Goal: Task Accomplishment & Management: Manage account settings

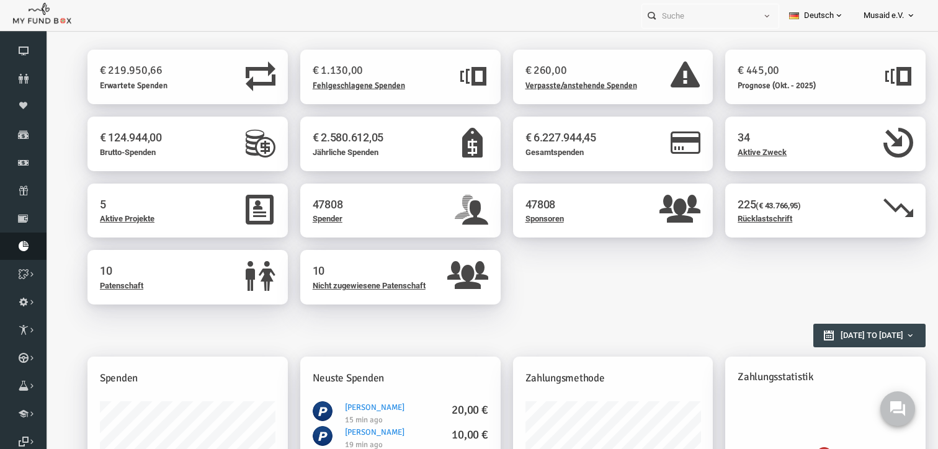
click at [32, 249] on icon at bounding box center [23, 246] width 47 height 10
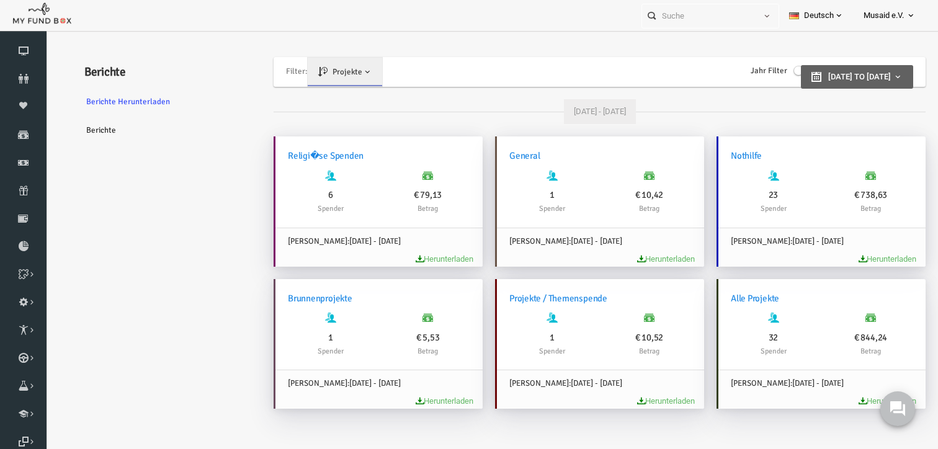
type input "[DATE]"
click at [810, 74] on span "[DATE] to [DATE]" at bounding box center [841, 76] width 63 height 9
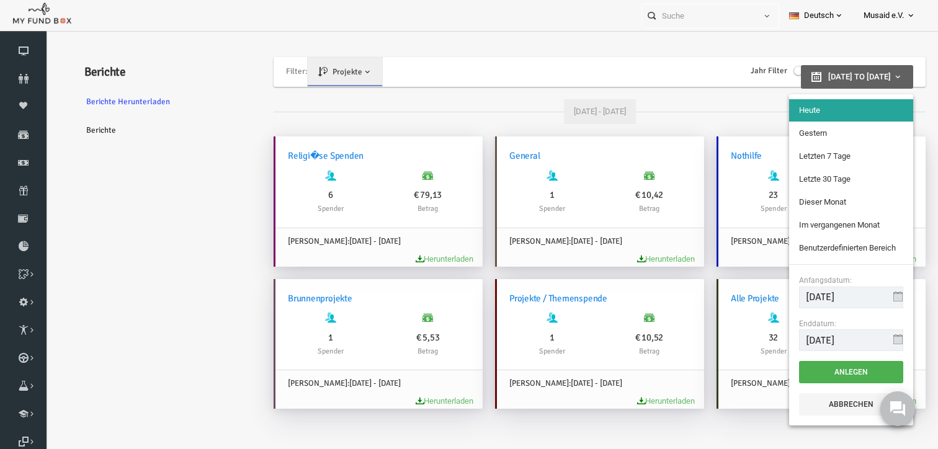
type input "[DATE]"
click at [800, 137] on li "Gestern" at bounding box center [833, 133] width 124 height 22
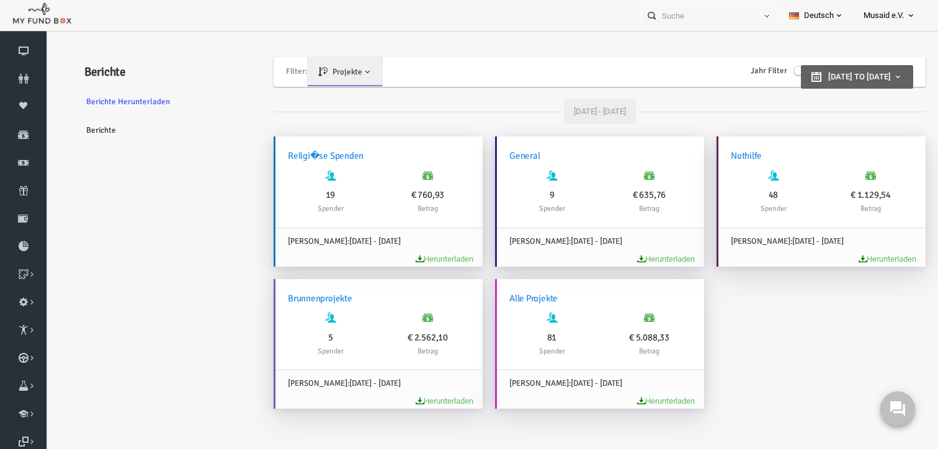
click at [810, 74] on span "[DATE] to [DATE]" at bounding box center [841, 76] width 63 height 9
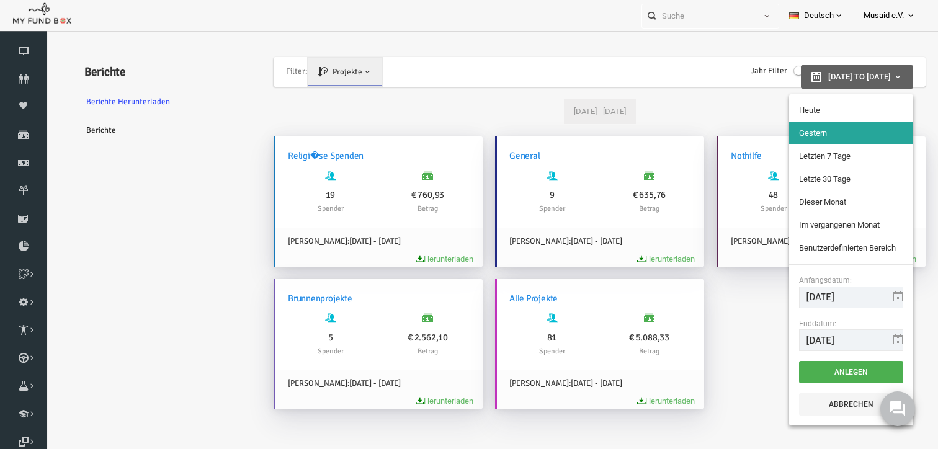
type input "[DATE]"
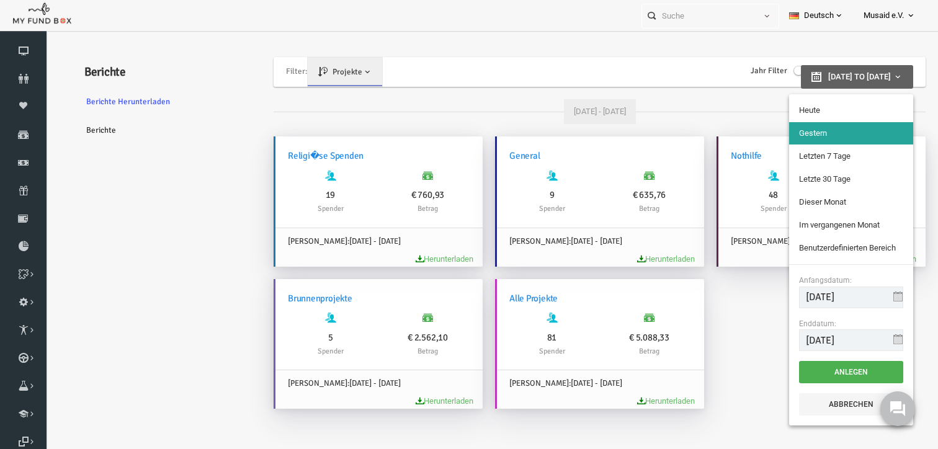
type input "[DATE]"
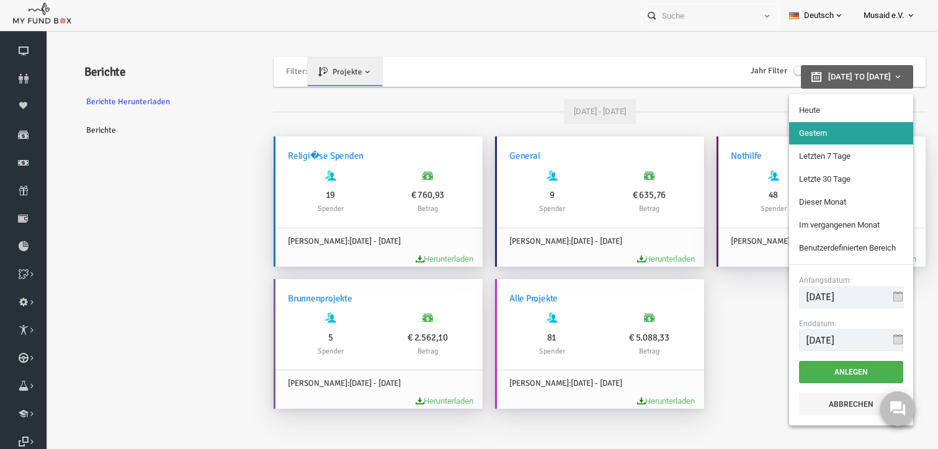
type input "[DATE]"
click at [821, 247] on li "Benutzerdefinierten Bereich" at bounding box center [833, 248] width 124 height 22
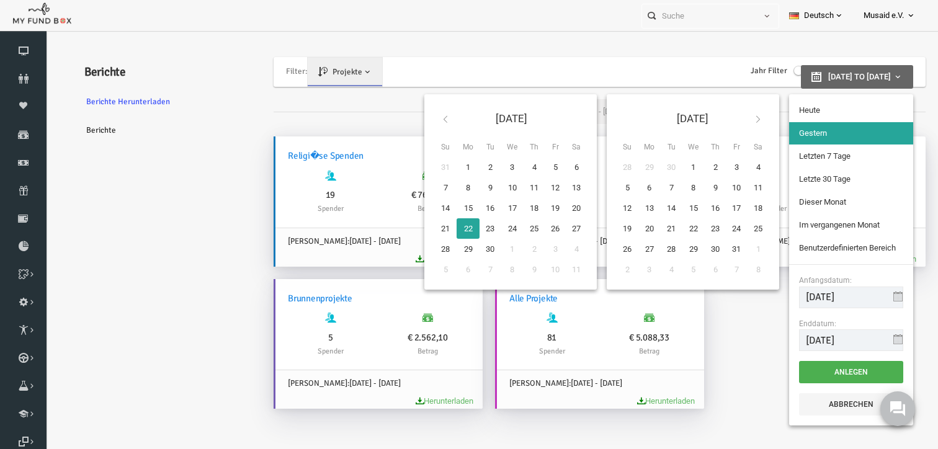
type input "[DATE]"
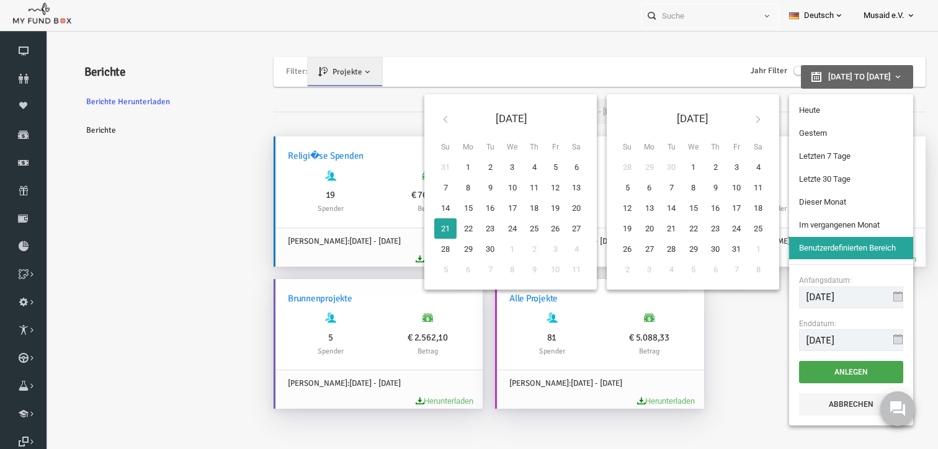
click at [859, 369] on button "Anlegen" at bounding box center [833, 372] width 104 height 22
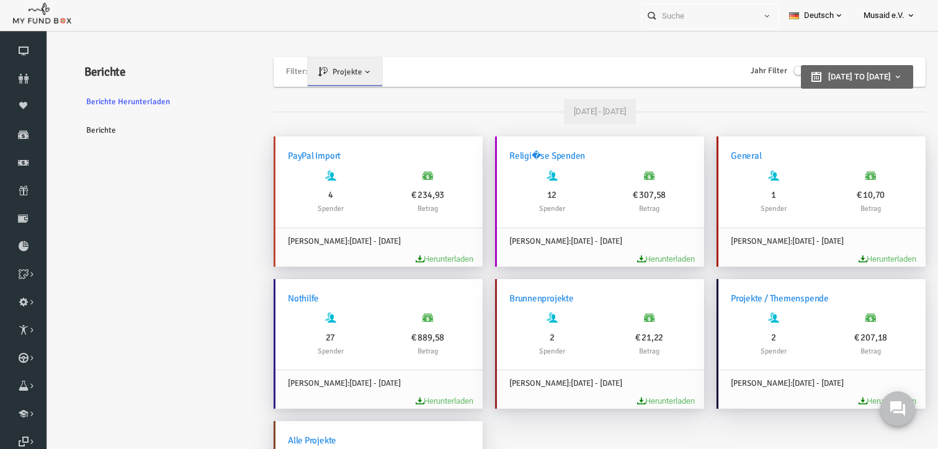
click at [786, 83] on div "Jahr Filter Select Year [DATE] 2024 2023 2022 2021 2020 2019 2018 Select Year […" at bounding box center [839, 71] width 112 height 24
click at [810, 72] on span "[DATE] to [DATE]" at bounding box center [841, 76] width 63 height 9
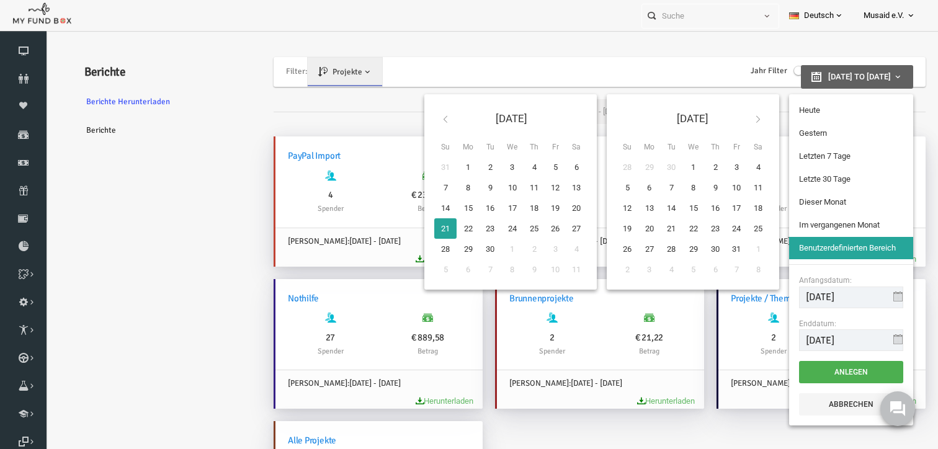
type input "[DATE]"
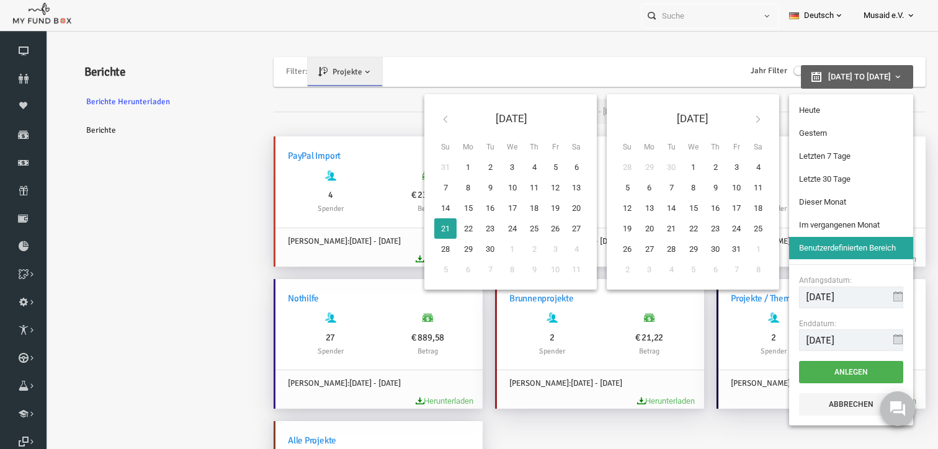
type input "[DATE]"
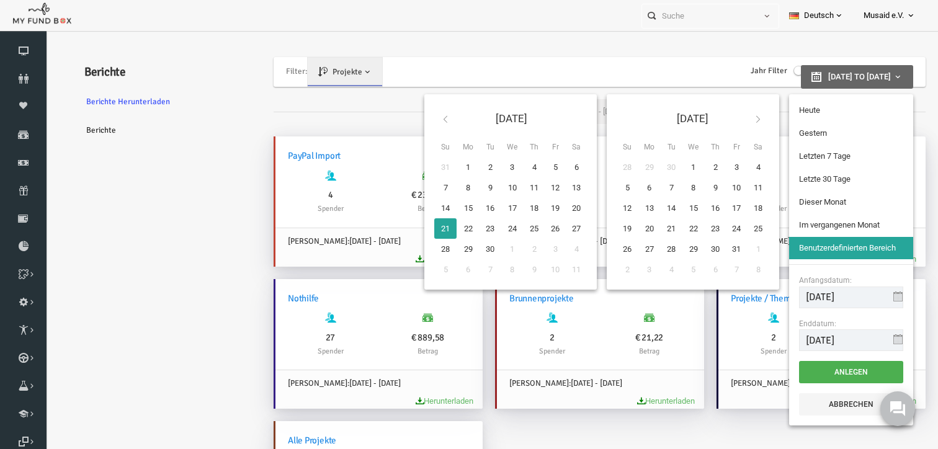
click at [802, 207] on li "Dieser Monat" at bounding box center [833, 202] width 124 height 22
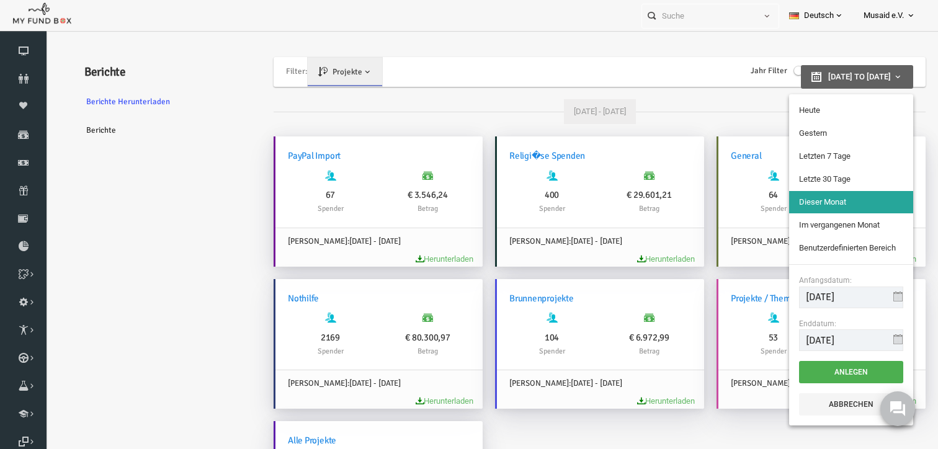
click at [789, 66] on button "01-09-2025 to 30-09-2025" at bounding box center [839, 77] width 112 height 24
type input "23-09-2025"
type input "22-09-2025"
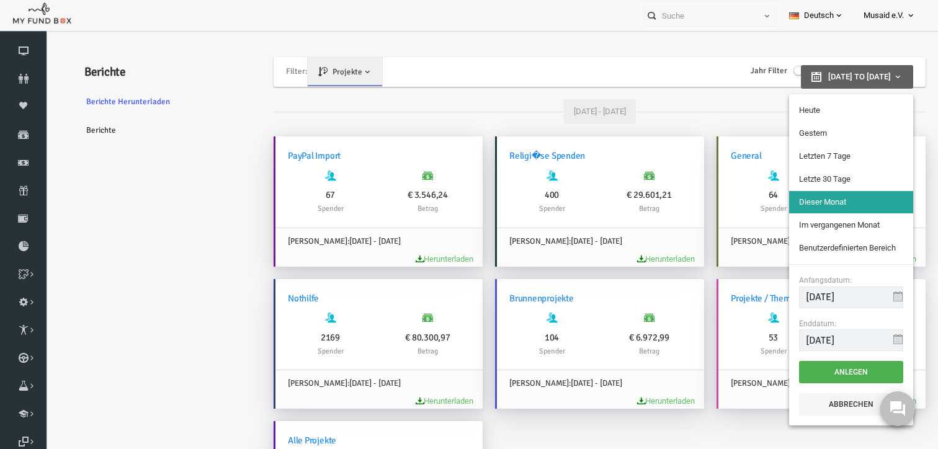
type input "17-09-2025"
type input "23-09-2025"
type input "25-08-2025"
type input "23-09-2025"
type input "01-09-2025"
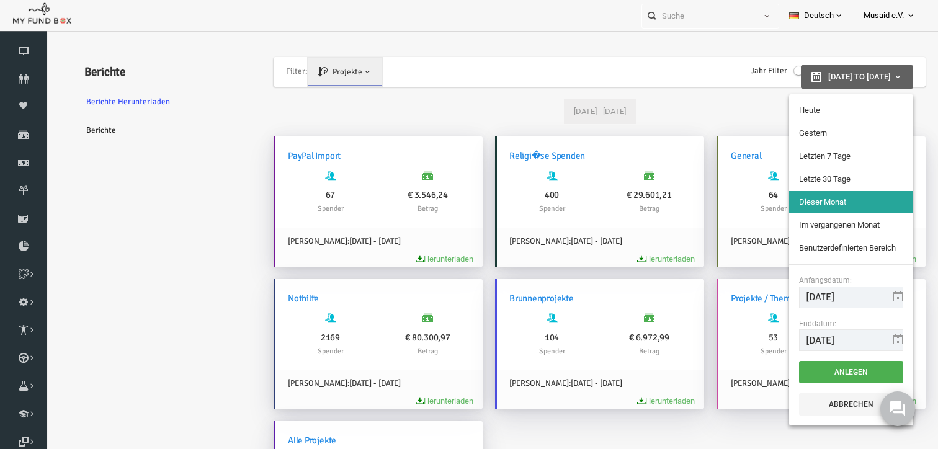
type input "30-09-2025"
type input "01-08-2025"
type input "31-08-2025"
click at [791, 218] on li "Im vergangenen Monat" at bounding box center [833, 225] width 124 height 22
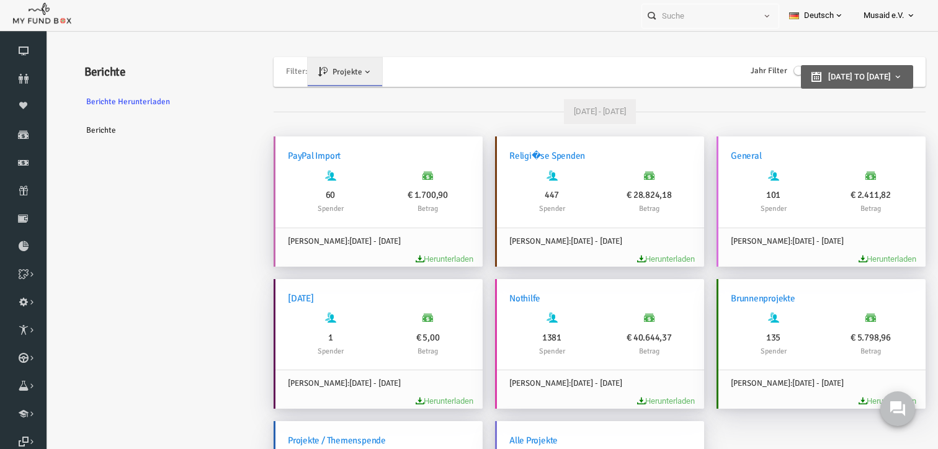
click at [810, 74] on span "01-08-2025 to 31-08-2025" at bounding box center [841, 76] width 63 height 9
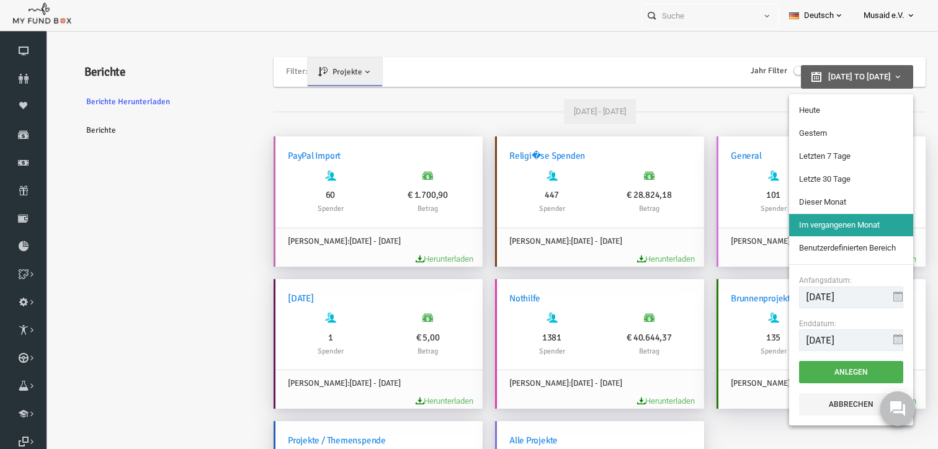
type input "23-09-2025"
type input "01-08-2025"
type input "31-08-2025"
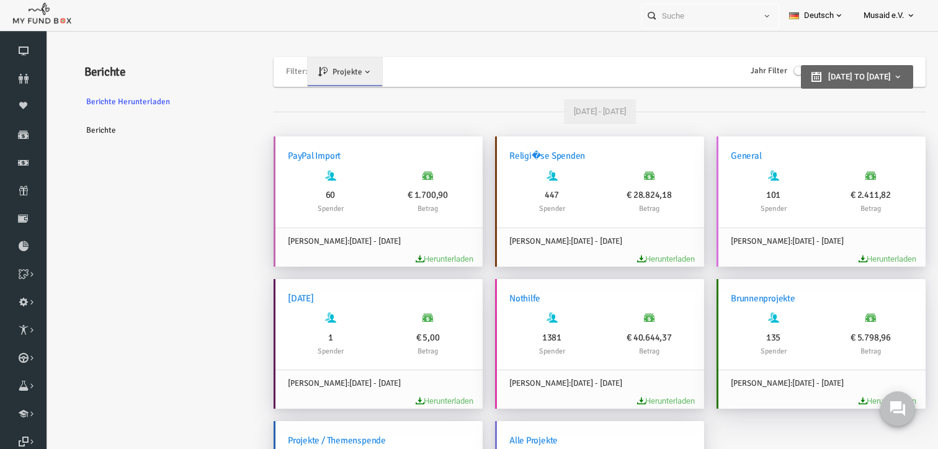
click at [739, 78] on div "Filter: Pläne: Projekte Projekte Zweck" at bounding box center [576, 72] width 640 height 30
click at [739, 76] on label "Jahr Filter" at bounding box center [763, 71] width 61 height 12
click at [45, 37] on input "Jahr Filter" at bounding box center [45, 37] width 0 height 0
click at [805, 76] on span "Select Year" at bounding box center [815, 72] width 78 height 12
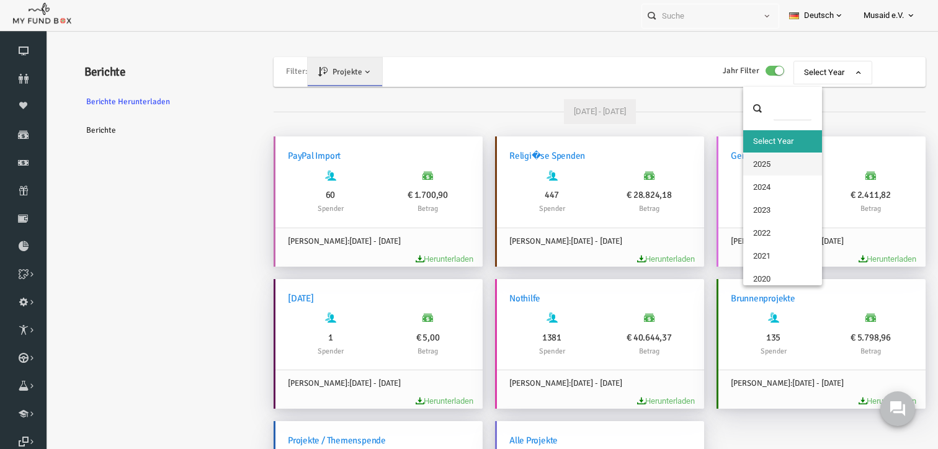
select select "2025"
